Goal: Information Seeking & Learning: Learn about a topic

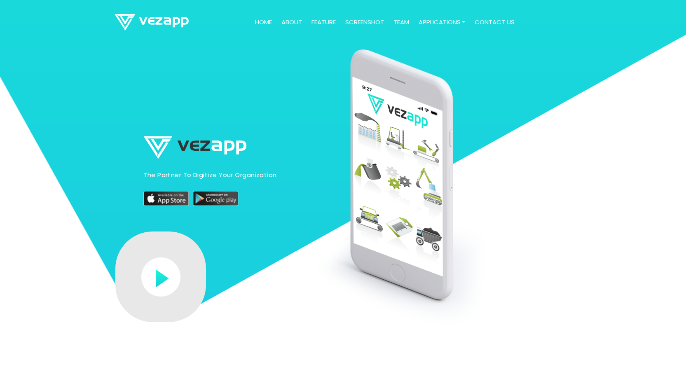
click at [316, 22] on link "feature" at bounding box center [323, 22] width 31 height 16
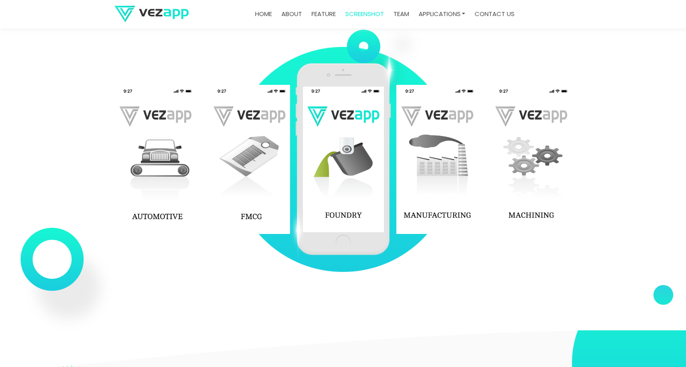
scroll to position [1155, 0]
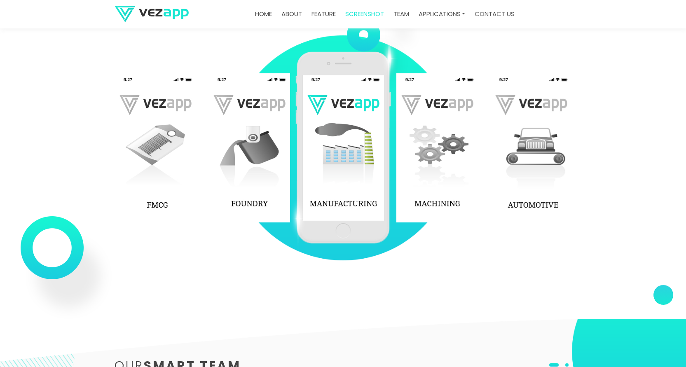
click at [247, 198] on img at bounding box center [250, 147] width 82 height 149
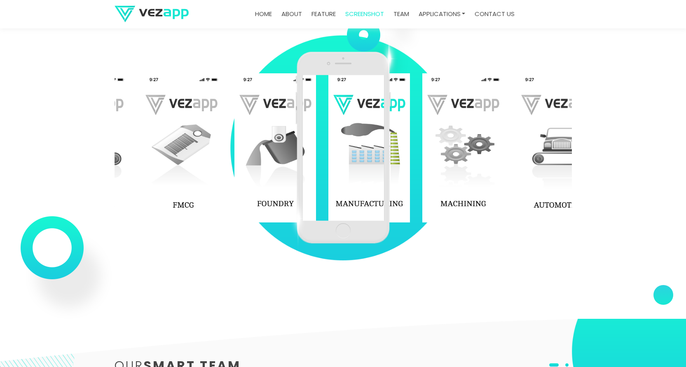
drag, startPoint x: 251, startPoint y: 173, endPoint x: 401, endPoint y: 151, distance: 151.2
click at [395, 153] on div "‹ ›" at bounding box center [344, 148] width 458 height 260
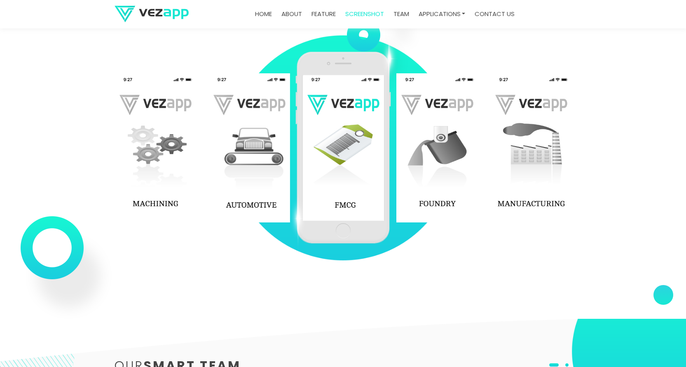
drag, startPoint x: 365, startPoint y: 151, endPoint x: 357, endPoint y: 151, distance: 7.4
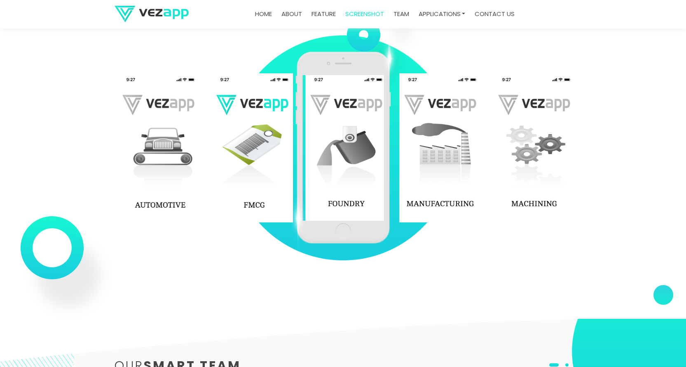
drag, startPoint x: 437, startPoint y: 153, endPoint x: 346, endPoint y: 148, distance: 91.7
click at [346, 148] on div "‹ ›" at bounding box center [344, 148] width 458 height 260
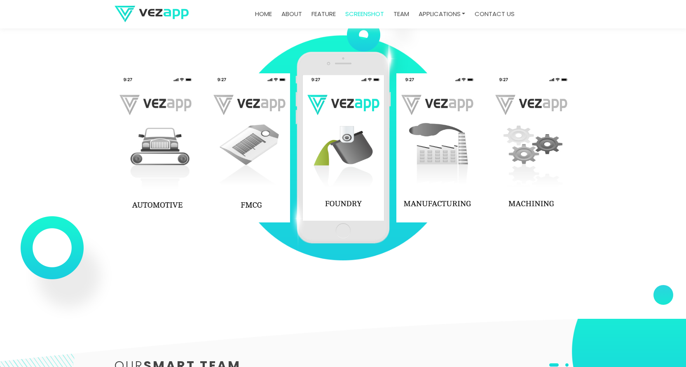
click at [346, 133] on img at bounding box center [343, 148] width 96 height 193
click at [346, 134] on img at bounding box center [343, 148] width 96 height 193
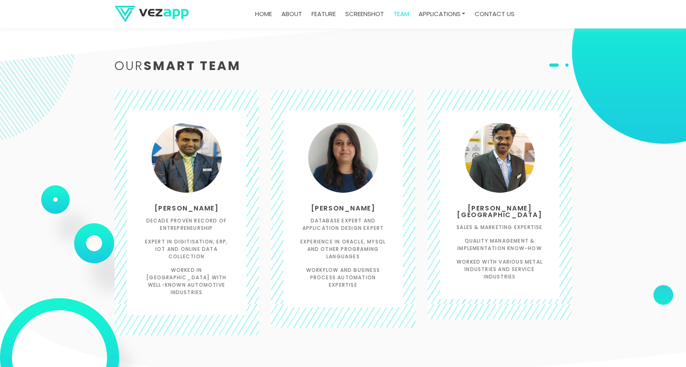
scroll to position [1456, 0]
click at [186, 230] on h6 "Decade proven record of entrepreneurship" at bounding box center [186, 224] width 95 height 15
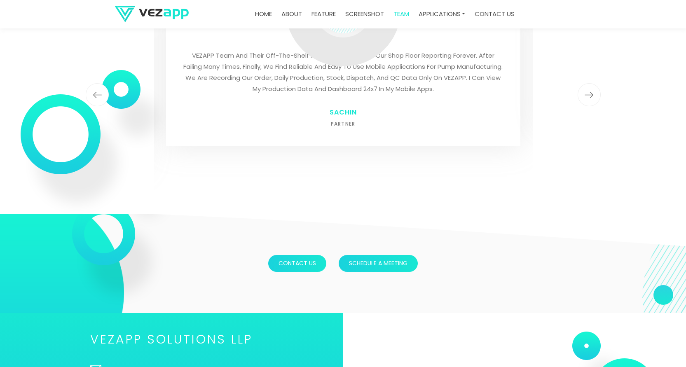
scroll to position [2084, 0]
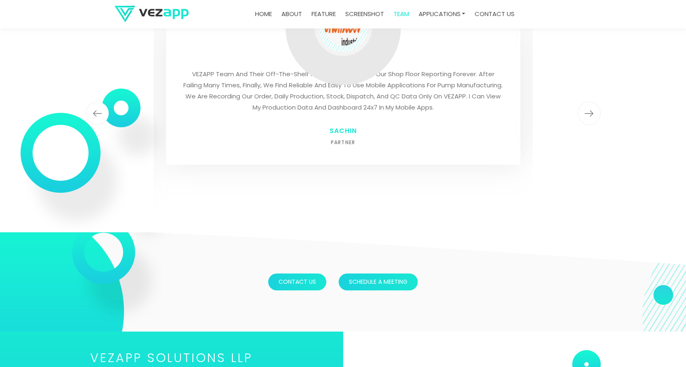
click at [323, 12] on link "feature" at bounding box center [323, 14] width 31 height 16
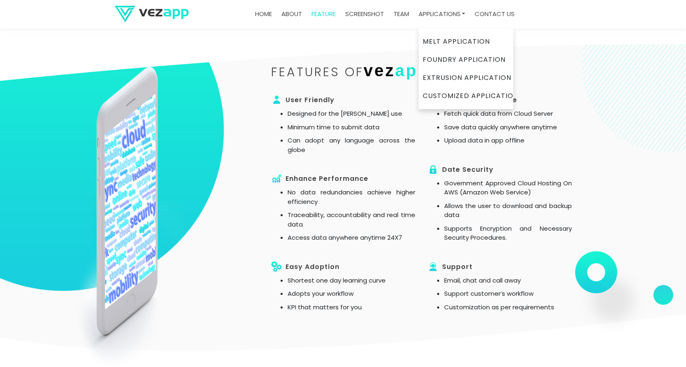
scroll to position [666, 0]
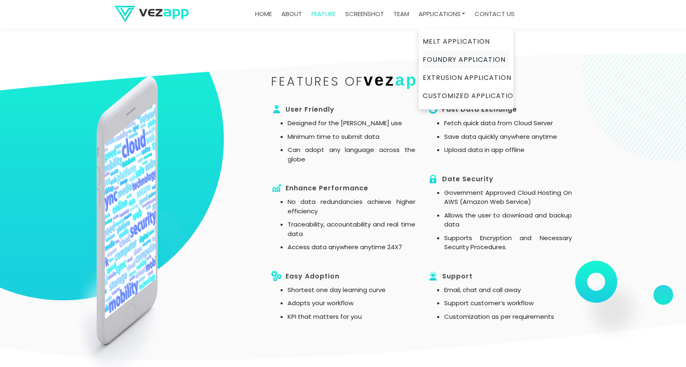
click at [457, 59] on link "Foundry Application" at bounding box center [466, 60] width 87 height 18
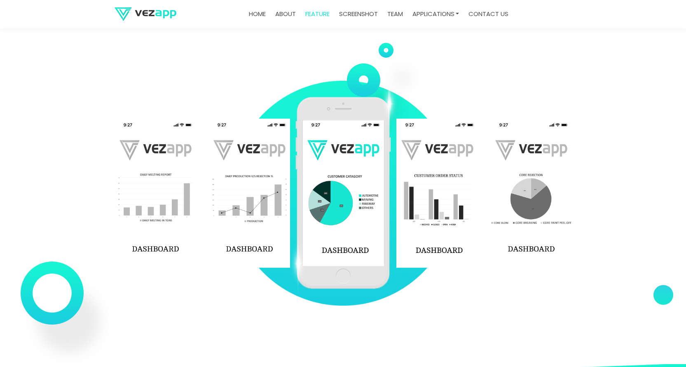
scroll to position [1175, 0]
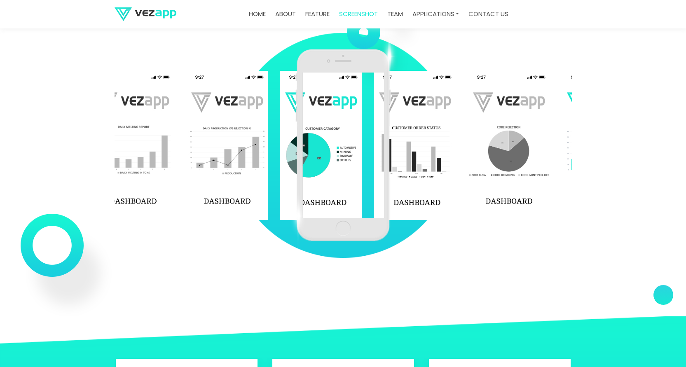
drag, startPoint x: 456, startPoint y: 191, endPoint x: 434, endPoint y: 157, distance: 41.2
click at [434, 157] on img at bounding box center [415, 145] width 82 height 149
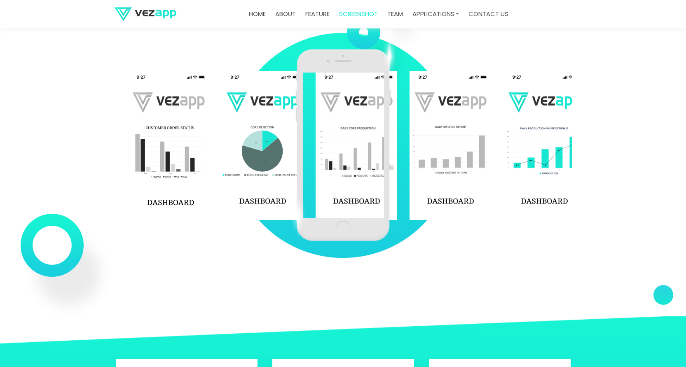
drag, startPoint x: 565, startPoint y: 170, endPoint x: 439, endPoint y: 197, distance: 128.9
click at [448, 193] on img at bounding box center [450, 145] width 82 height 149
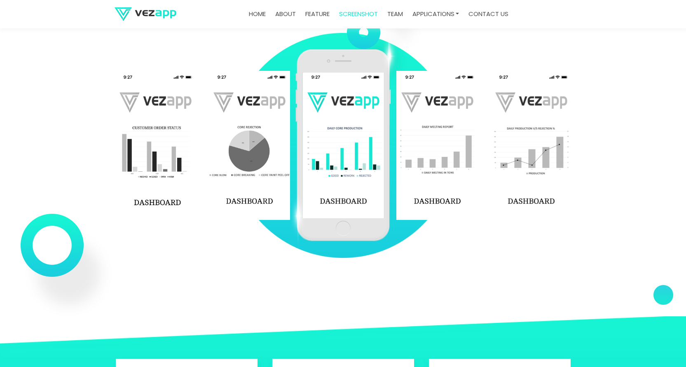
drag, startPoint x: 519, startPoint y: 215, endPoint x: 391, endPoint y: 220, distance: 128.3
drag, startPoint x: 537, startPoint y: 176, endPoint x: 387, endPoint y: 198, distance: 151.3
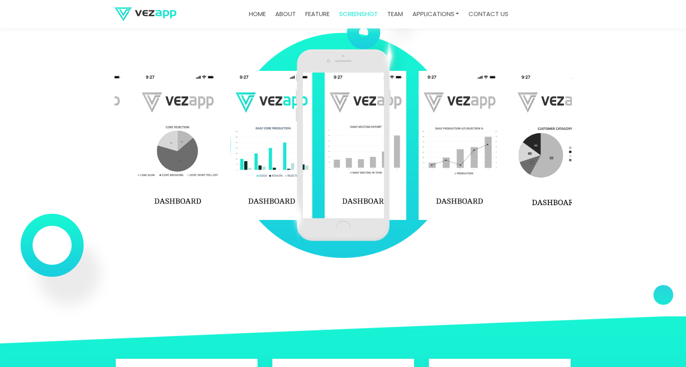
drag, startPoint x: 514, startPoint y: 135, endPoint x: 395, endPoint y: 158, distance: 121.4
click at [419, 148] on img at bounding box center [460, 145] width 82 height 149
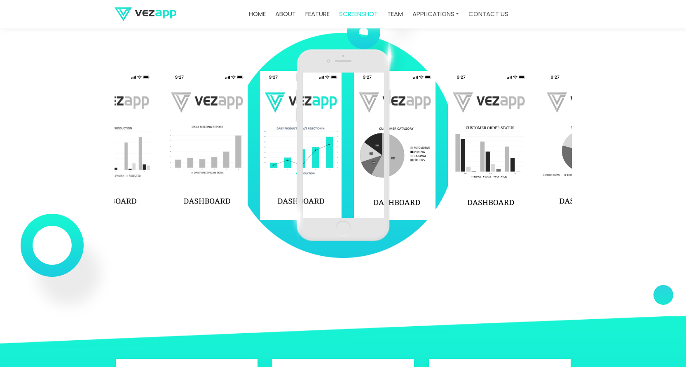
drag, startPoint x: 540, startPoint y: 152, endPoint x: 372, endPoint y: 174, distance: 170.1
click at [383, 169] on div "‹ ›" at bounding box center [344, 146] width 458 height 260
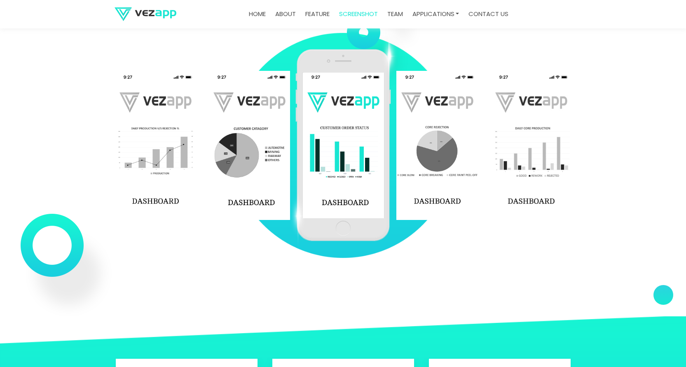
drag, startPoint x: 521, startPoint y: 154, endPoint x: 402, endPoint y: 156, distance: 119.2
click at [491, 155] on img at bounding box center [532, 145] width 82 height 149
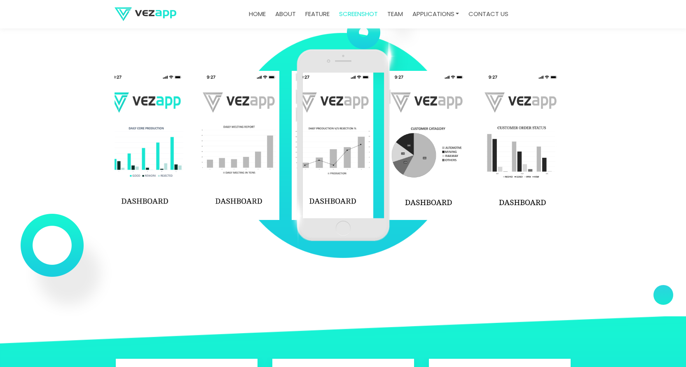
drag, startPoint x: 533, startPoint y: 138, endPoint x: 317, endPoint y: 137, distance: 216.0
click at [319, 138] on div "‹ ›" at bounding box center [344, 146] width 458 height 260
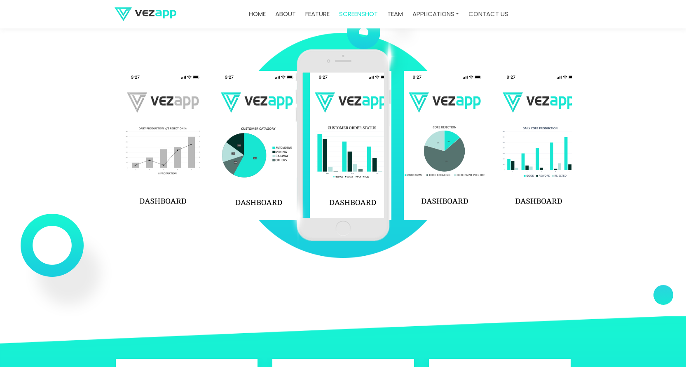
drag, startPoint x: 474, startPoint y: 147, endPoint x: 314, endPoint y: 153, distance: 159.6
click at [320, 151] on div "‹ ›" at bounding box center [344, 146] width 458 height 260
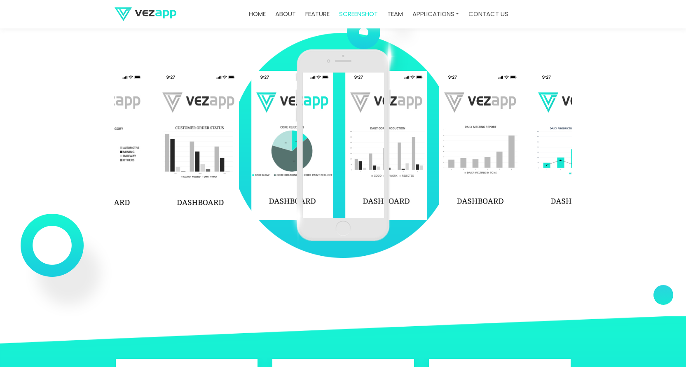
drag, startPoint x: 474, startPoint y: 165, endPoint x: 369, endPoint y: 165, distance: 105.1
click at [371, 165] on div "‹ ›" at bounding box center [344, 146] width 458 height 260
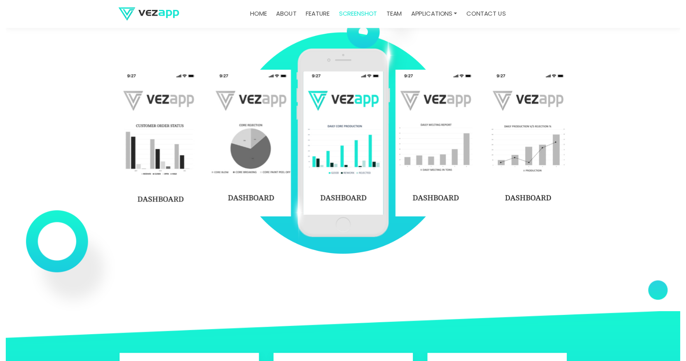
scroll to position [1059, 0]
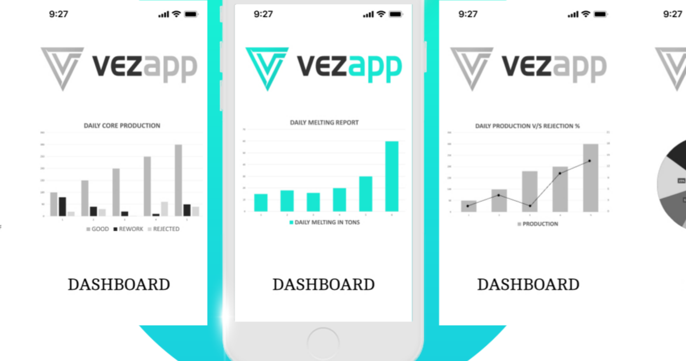
drag, startPoint x: 244, startPoint y: 71, endPoint x: 156, endPoint y: 73, distance: 88.2
click at [156, 126] on div "‹ ›" at bounding box center [344, 256] width 458 height 260
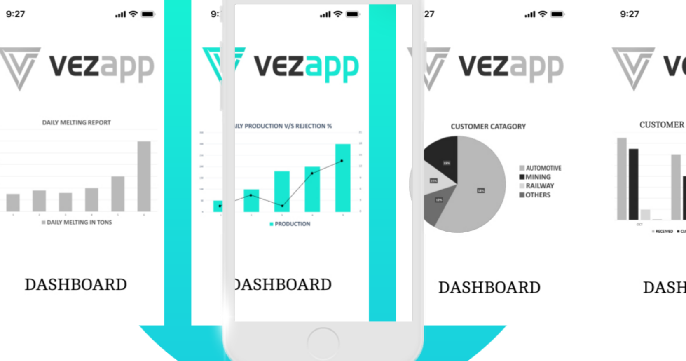
drag, startPoint x: 234, startPoint y: 82, endPoint x: 149, endPoint y: 82, distance: 84.9
click at [154, 126] on div "‹ ›" at bounding box center [344, 256] width 458 height 260
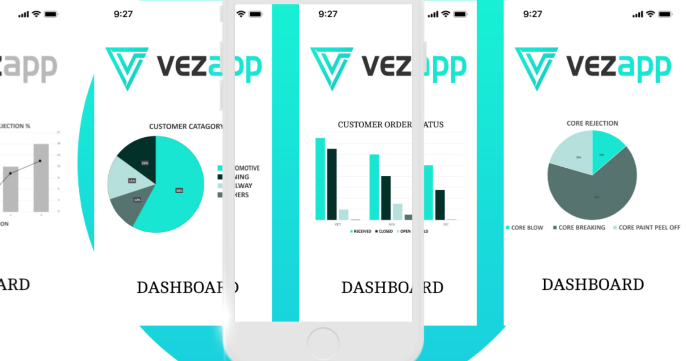
drag, startPoint x: 252, startPoint y: 68, endPoint x: 127, endPoint y: 72, distance: 125.0
click at [133, 126] on div "‹ ›" at bounding box center [344, 256] width 458 height 260
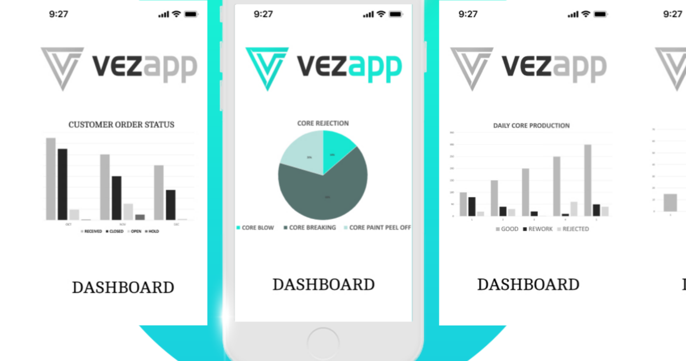
drag, startPoint x: 231, startPoint y: 72, endPoint x: 80, endPoint y: 74, distance: 151.7
click at [115, 126] on div "‹ ›" at bounding box center [344, 256] width 458 height 260
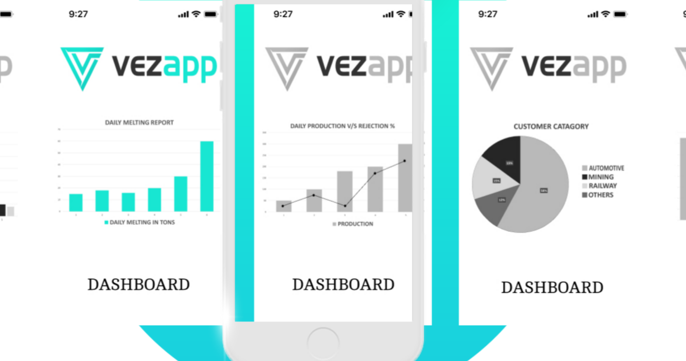
drag, startPoint x: 223, startPoint y: 66, endPoint x: 108, endPoint y: 66, distance: 115.0
click at [116, 126] on div "‹ ›" at bounding box center [344, 256] width 458 height 260
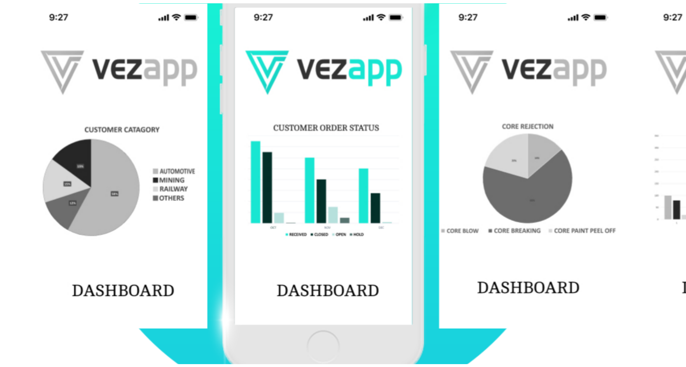
scroll to position [1161, 0]
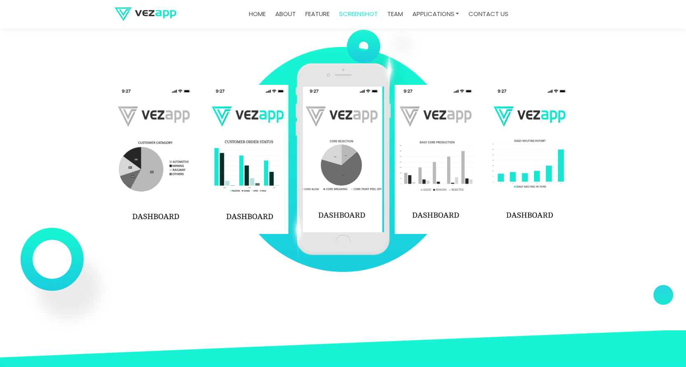
drag, startPoint x: 474, startPoint y: 169, endPoint x: 372, endPoint y: 168, distance: 102.6
click at [375, 169] on div "‹ ›" at bounding box center [344, 160] width 458 height 260
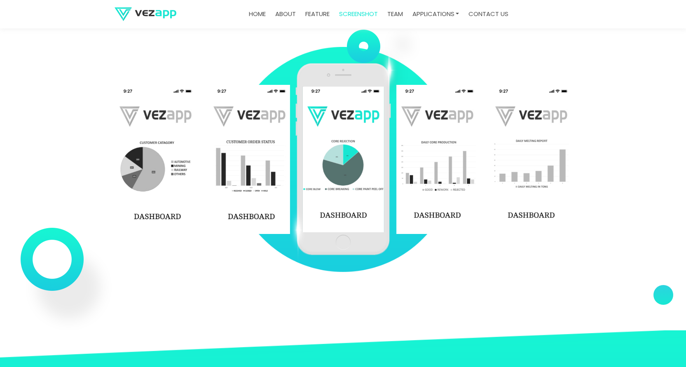
drag, startPoint x: 530, startPoint y: 164, endPoint x: 363, endPoint y: 170, distance: 167.4
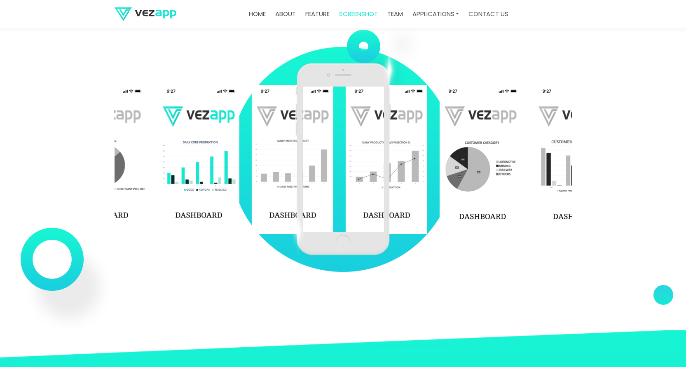
drag, startPoint x: 501, startPoint y: 174, endPoint x: 348, endPoint y: 181, distance: 153.1
click at [351, 181] on div "‹ ›" at bounding box center [344, 160] width 458 height 260
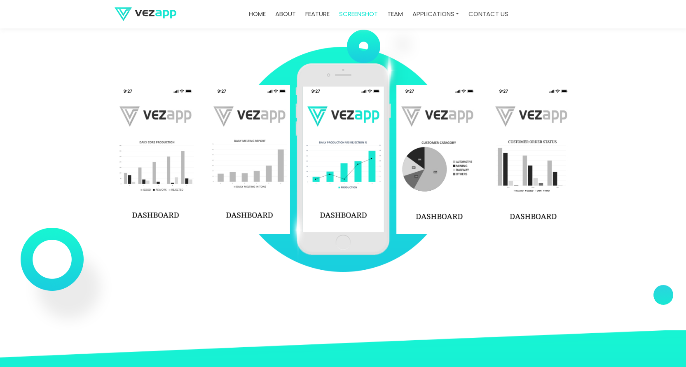
click at [363, 44] on div "‹ ›" at bounding box center [344, 160] width 458 height 260
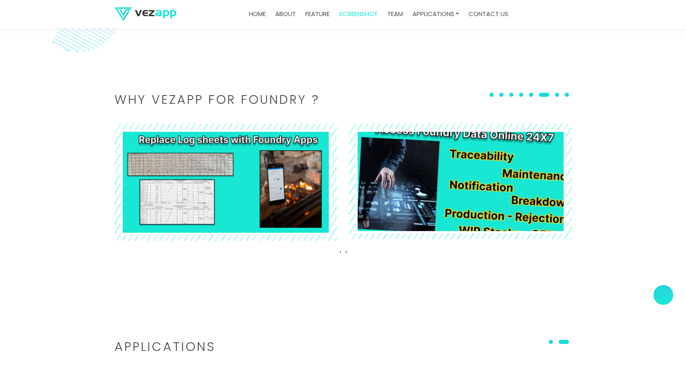
scroll to position [1785, 0]
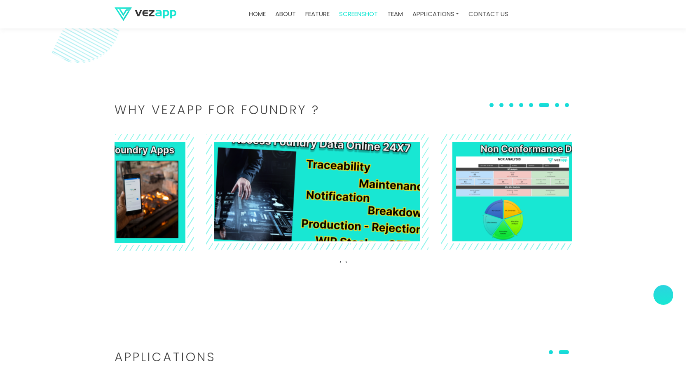
drag, startPoint x: 500, startPoint y: 226, endPoint x: 321, endPoint y: 219, distance: 179.4
click at [339, 222] on img at bounding box center [317, 192] width 243 height 127
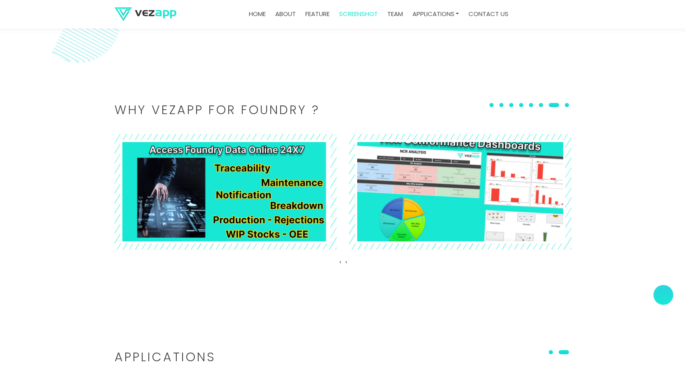
drag, startPoint x: 521, startPoint y: 214, endPoint x: 303, endPoint y: 216, distance: 217.7
click at [339, 214] on img at bounding box center [460, 192] width 243 height 126
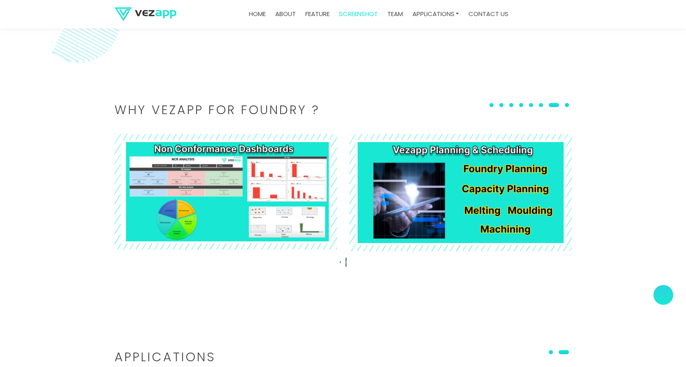
click at [347, 260] on span "›" at bounding box center [346, 262] width 2 height 9
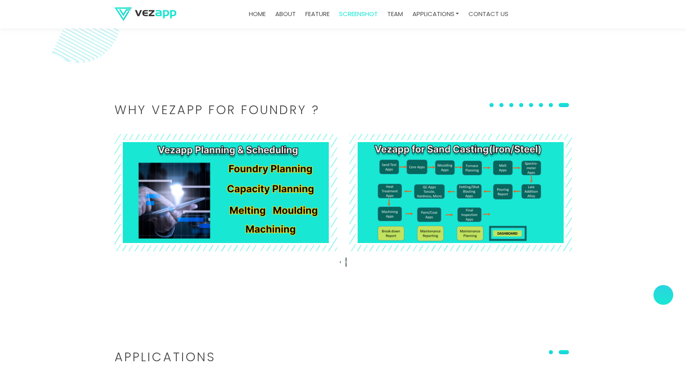
click at [347, 260] on span "›" at bounding box center [346, 262] width 2 height 9
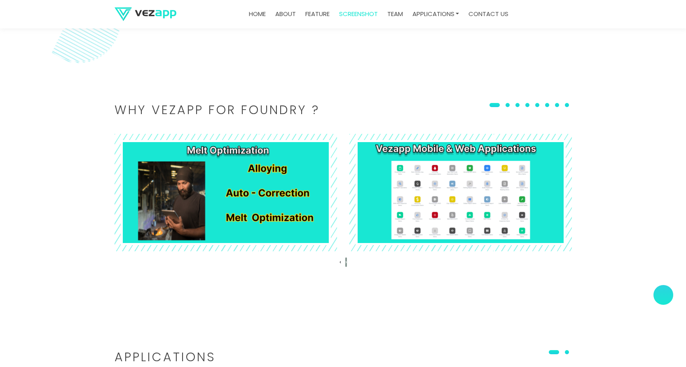
click at [347, 260] on span "›" at bounding box center [346, 262] width 2 height 9
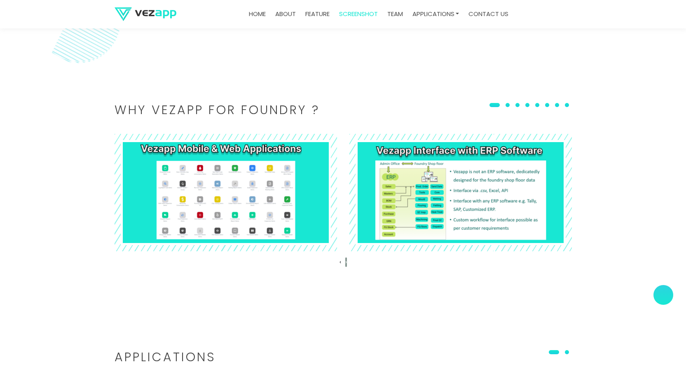
click at [347, 260] on span "›" at bounding box center [346, 262] width 2 height 9
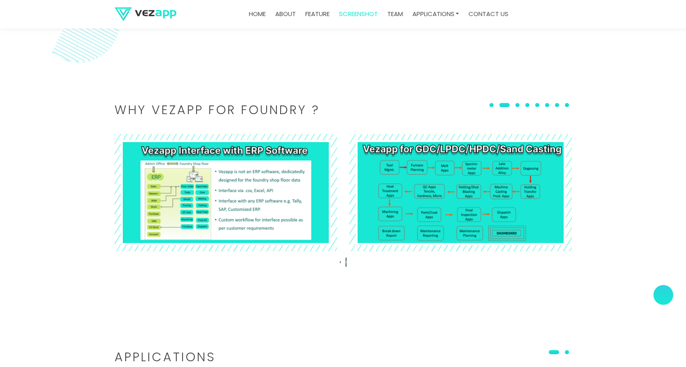
click at [347, 260] on span "›" at bounding box center [346, 262] width 2 height 9
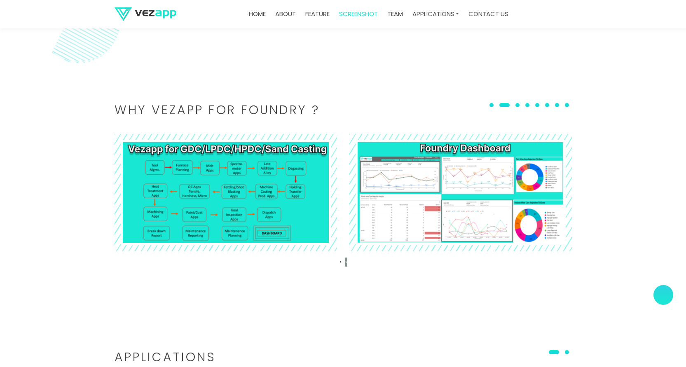
click at [347, 260] on span "›" at bounding box center [346, 262] width 2 height 9
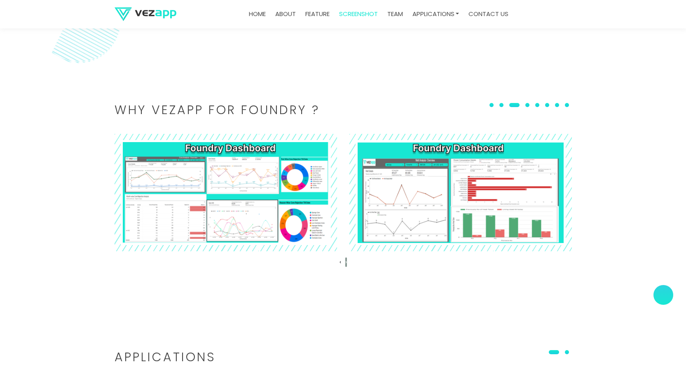
click at [347, 260] on span "›" at bounding box center [346, 262] width 2 height 9
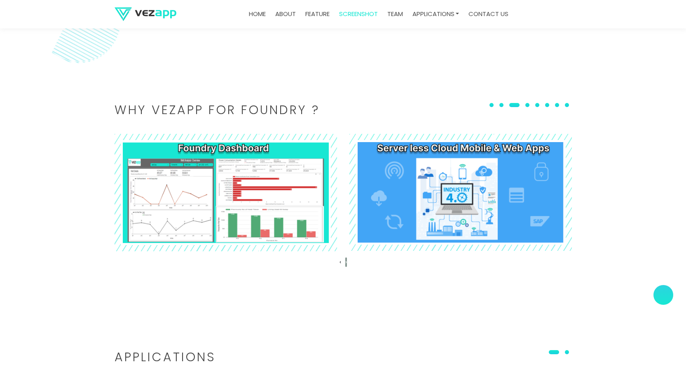
click at [347, 260] on span "›" at bounding box center [346, 262] width 2 height 9
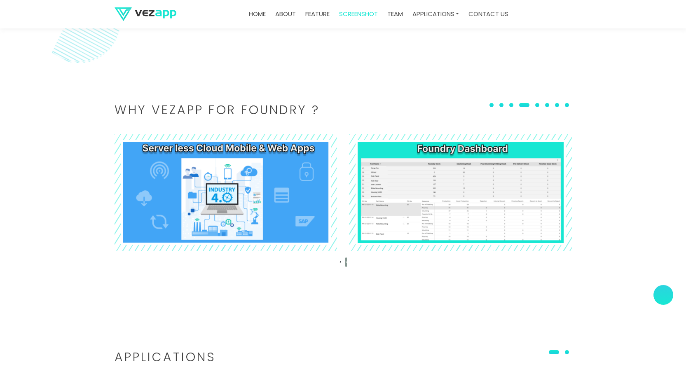
click at [347, 260] on span "›" at bounding box center [346, 262] width 2 height 9
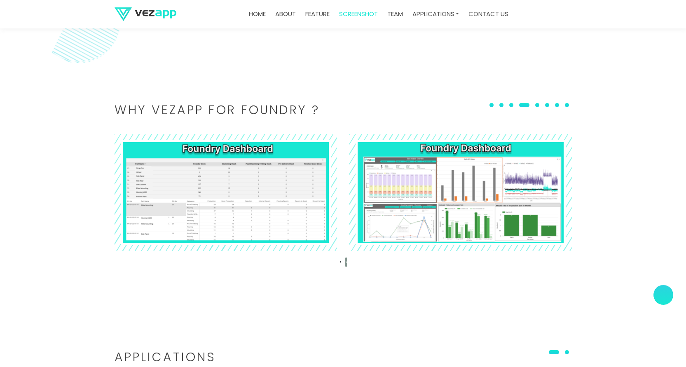
click at [347, 260] on span "›" at bounding box center [346, 262] width 2 height 9
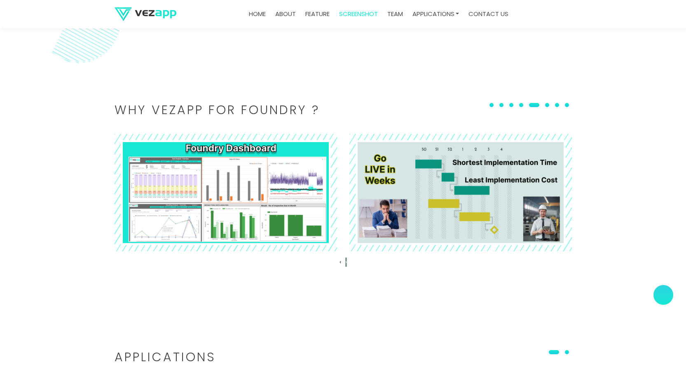
click at [347, 260] on span "›" at bounding box center [346, 262] width 2 height 9
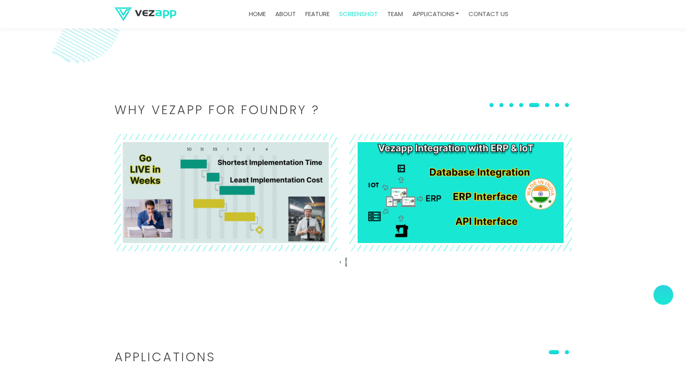
click at [347, 260] on span "›" at bounding box center [346, 262] width 2 height 9
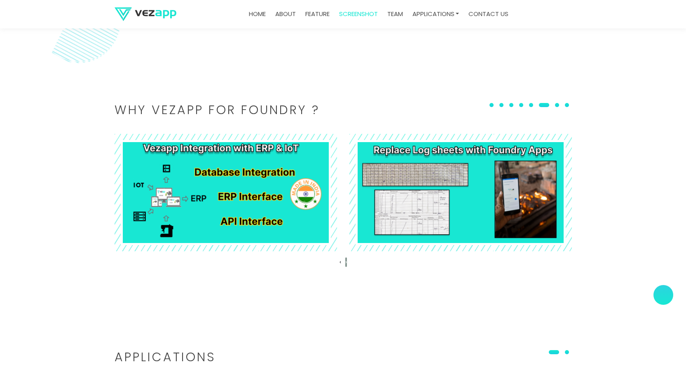
click at [347, 260] on span "›" at bounding box center [346, 262] width 2 height 9
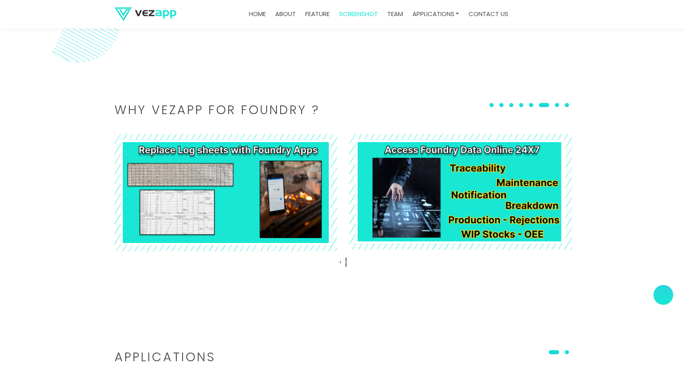
click at [347, 260] on span "›" at bounding box center [346, 262] width 2 height 9
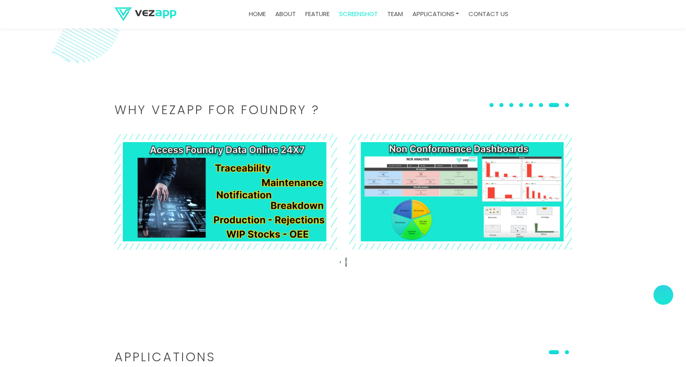
click at [347, 260] on span "›" at bounding box center [346, 262] width 2 height 9
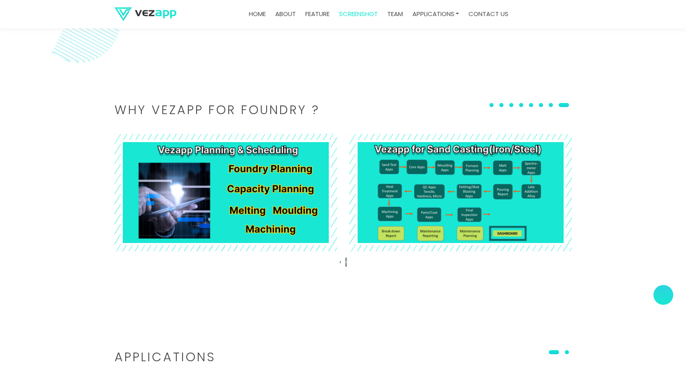
click at [347, 260] on span "›" at bounding box center [346, 262] width 2 height 9
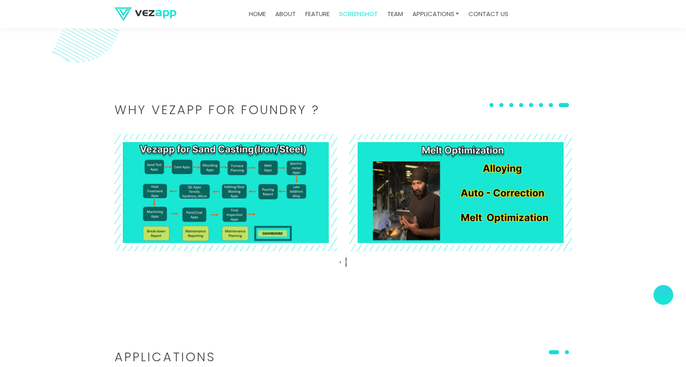
click at [347, 260] on span "›" at bounding box center [346, 262] width 2 height 9
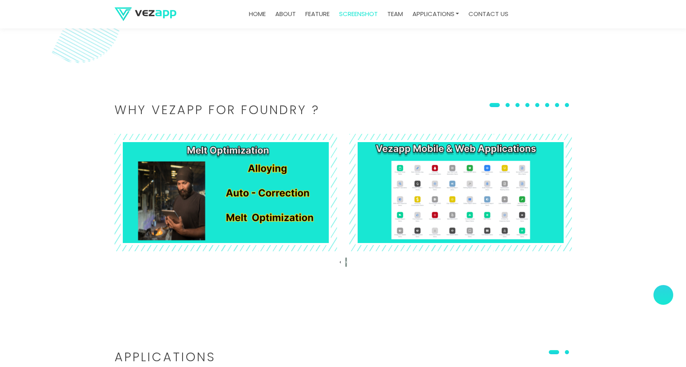
click at [347, 260] on span "›" at bounding box center [346, 262] width 2 height 9
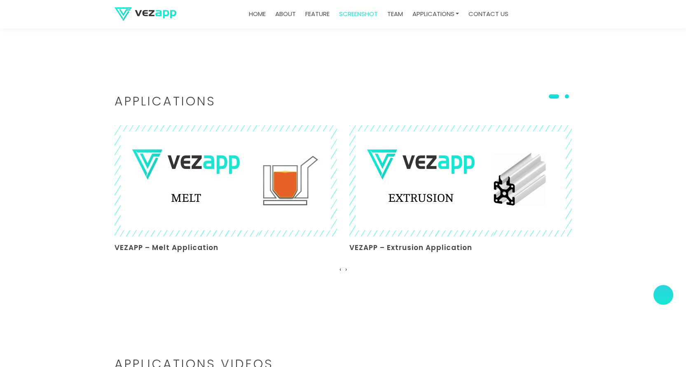
scroll to position [2076, 0]
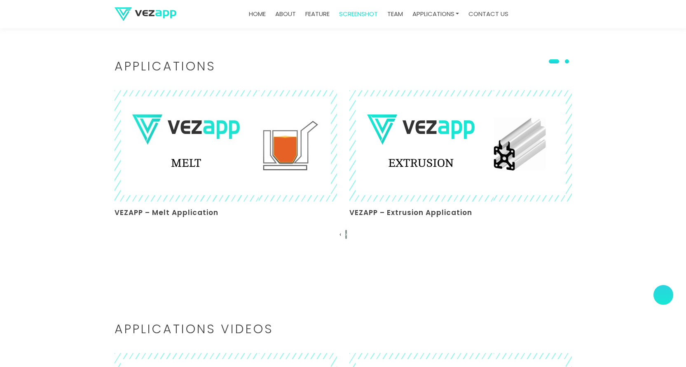
click at [347, 235] on span "›" at bounding box center [346, 234] width 2 height 9
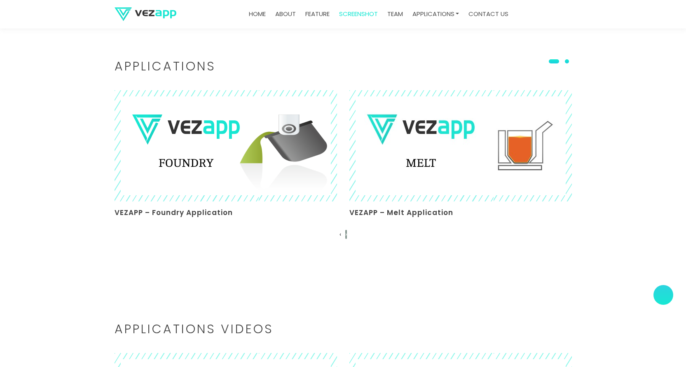
click at [347, 235] on span "›" at bounding box center [346, 234] width 2 height 9
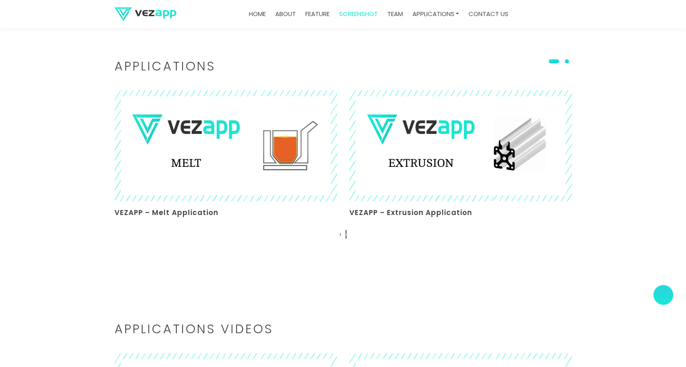
click at [347, 235] on span "›" at bounding box center [346, 234] width 2 height 9
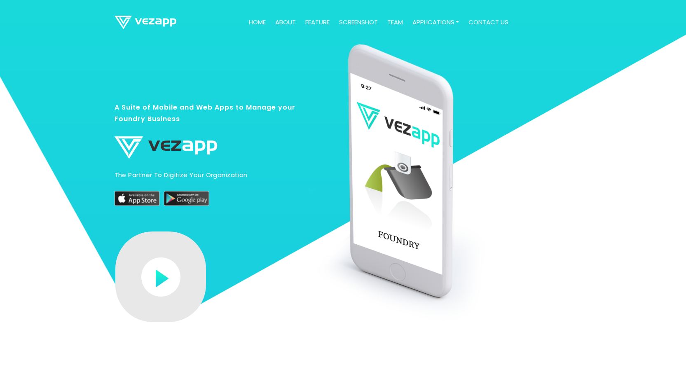
scroll to position [0, 0]
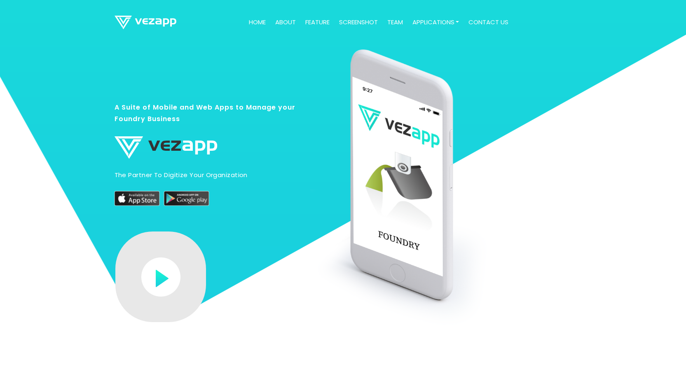
click at [289, 21] on link "about" at bounding box center [285, 22] width 27 height 16
click at [163, 287] on img at bounding box center [160, 277] width 39 height 39
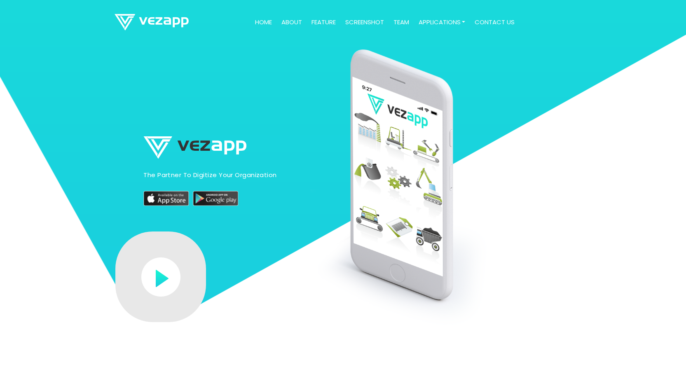
click at [166, 284] on img at bounding box center [160, 277] width 39 height 39
